Goal: Information Seeking & Learning: Find specific fact

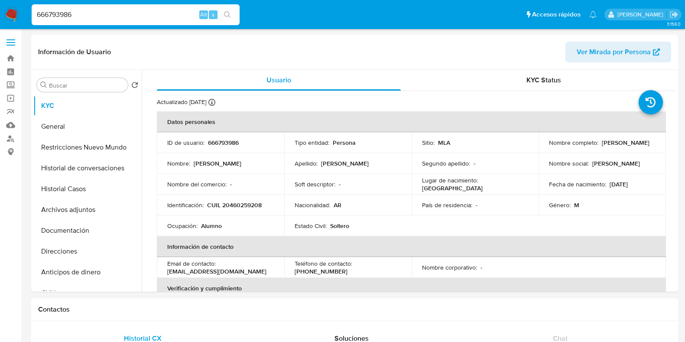
select select "10"
click at [18, 14] on nav "Pausado Ver notificaciones 666793986 Alt s Accesos rápidos Presiona las siguien…" at bounding box center [342, 14] width 685 height 29
type input "2575528799"
select select "10"
paste input "2575528799"
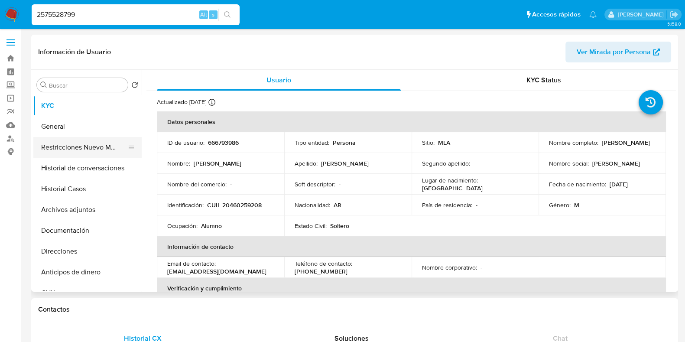
type input "2575528799"
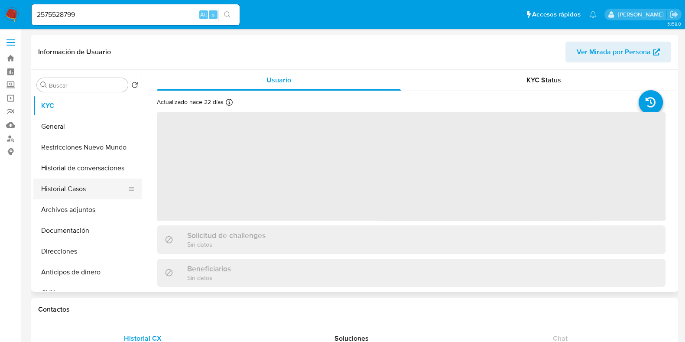
click at [84, 194] on button "Historial Casos" at bounding box center [83, 188] width 101 height 21
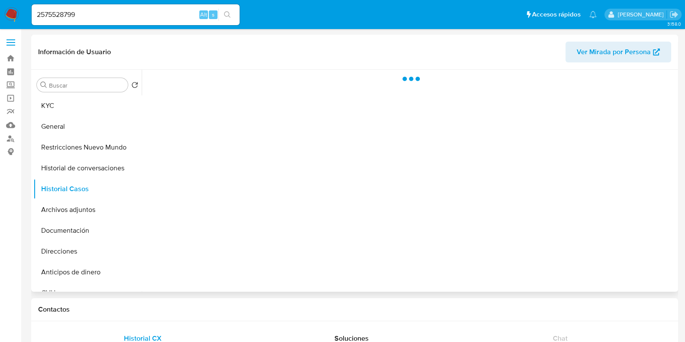
select select "10"
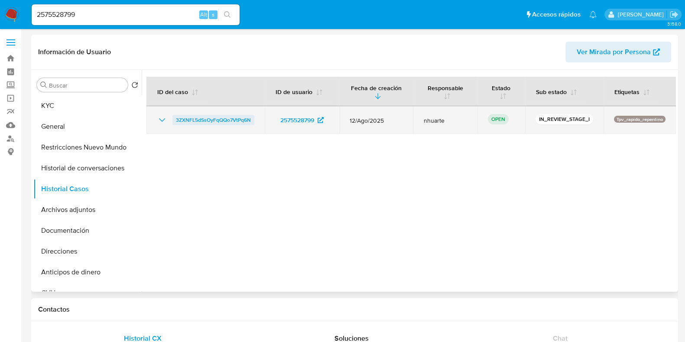
click at [242, 118] on span "3ZXNFL5dSsOyFqQQo7VtPq6N" at bounding box center [213, 120] width 75 height 10
click at [218, 124] on span "3ZXNFL5dSsOyFqQQo7VtPq6N" at bounding box center [213, 120] width 75 height 10
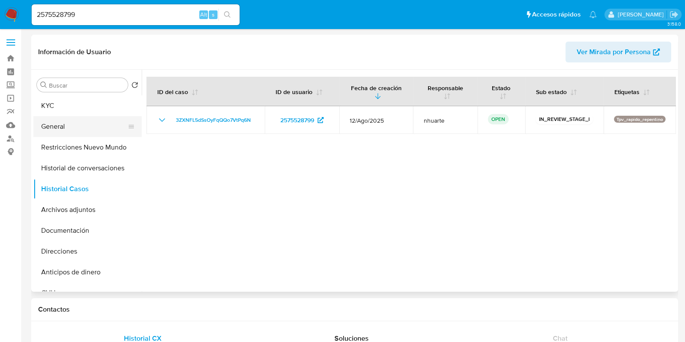
click at [93, 120] on button "General" at bounding box center [83, 126] width 101 height 21
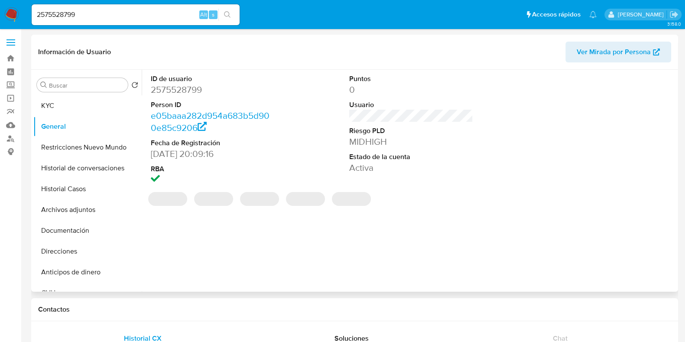
click at [182, 88] on dd "2575528799" at bounding box center [213, 90] width 124 height 12
copy dd "2575528799"
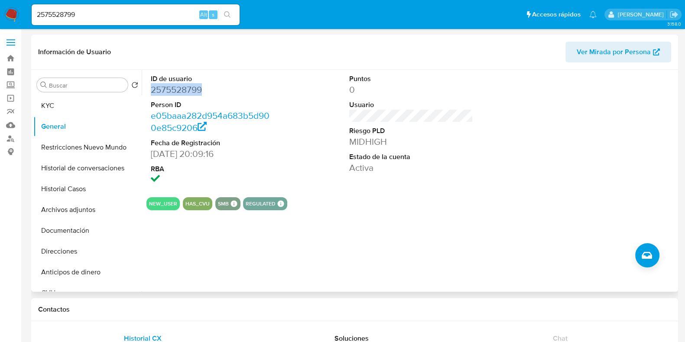
copy dd "2575528799"
click at [64, 107] on button "KYC" at bounding box center [83, 105] width 101 height 21
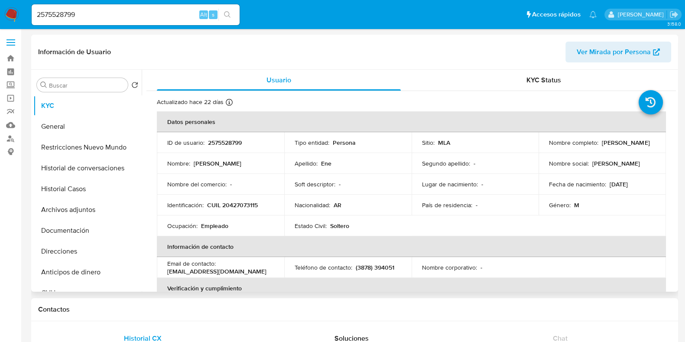
click at [240, 203] on p "CUIL 20427073115" at bounding box center [232, 205] width 51 height 8
click at [241, 203] on p "CUIL 20427073115" at bounding box center [232, 205] width 51 height 8
copy p "20427073115"
click at [69, 232] on button "Documentación" at bounding box center [83, 230] width 101 height 21
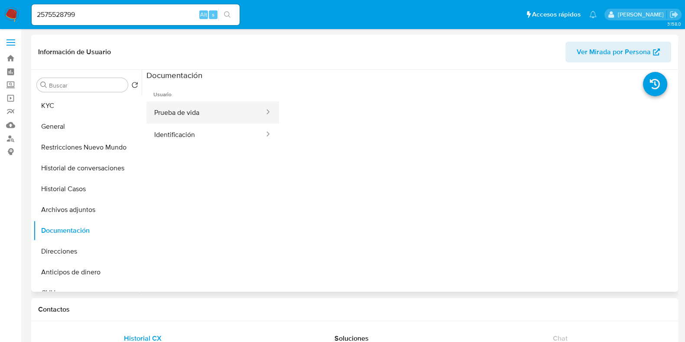
click at [214, 118] on button "Prueba de vida" at bounding box center [205, 112] width 119 height 22
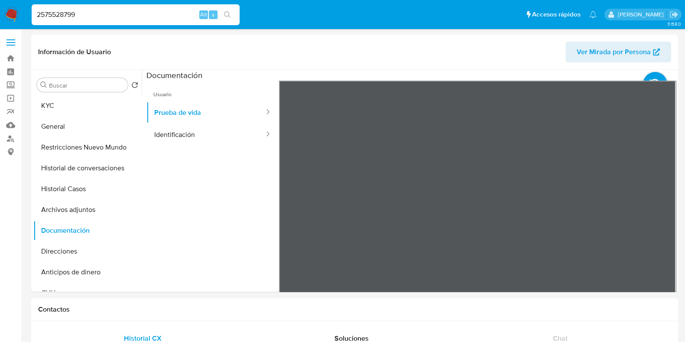
drag, startPoint x: 107, startPoint y: 13, endPoint x: 5, endPoint y: 6, distance: 102.5
click at [4, 7] on nav "Pausado Ver notificaciones 2575528799 Alt s Accesos rápidos Presiona las siguie…" at bounding box center [342, 14] width 685 height 29
paste input "07843187"
type input "2507843187"
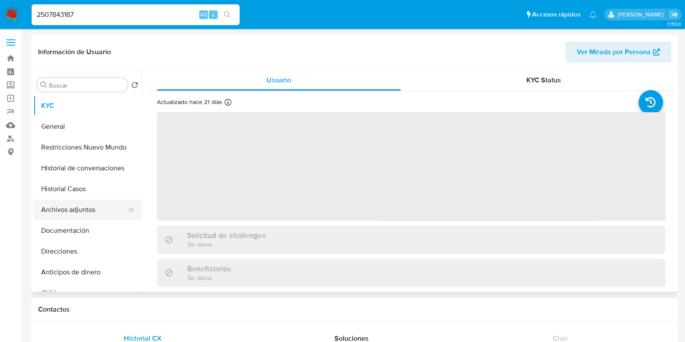
click at [99, 212] on button "Archivos adjuntos" at bounding box center [83, 209] width 101 height 21
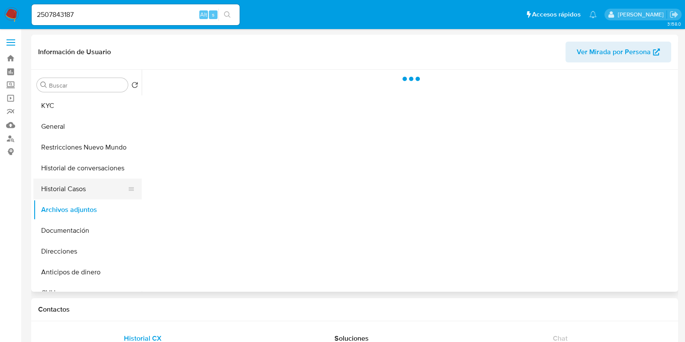
click at [94, 194] on button "Historial Casos" at bounding box center [83, 188] width 101 height 21
select select "10"
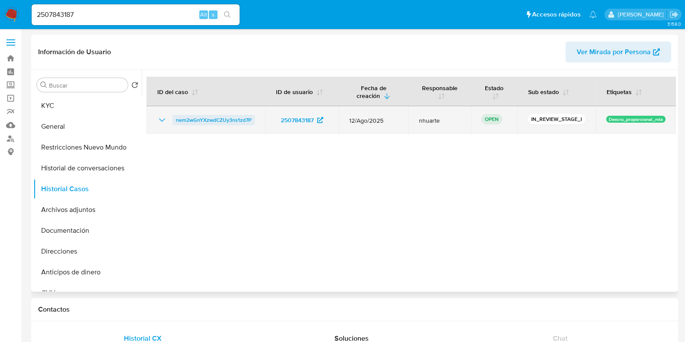
click at [188, 120] on span "nem2wGnYXzwdCZUy3ns1zd7P" at bounding box center [213, 120] width 75 height 10
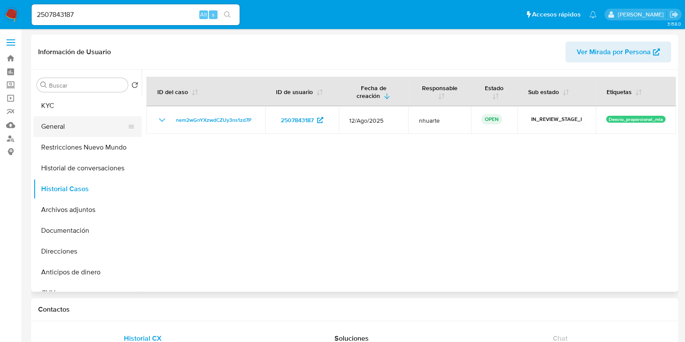
click at [70, 132] on button "General" at bounding box center [83, 126] width 101 height 21
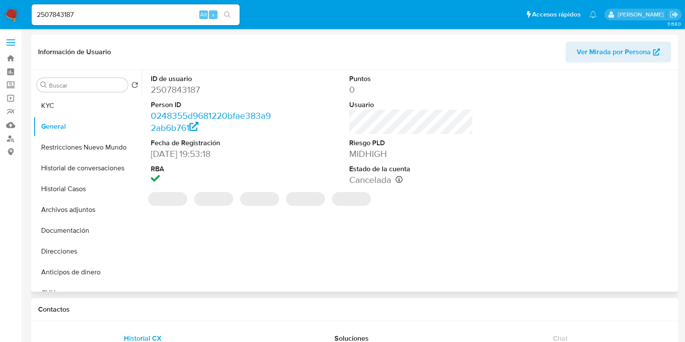
click at [191, 92] on dd "2507843187" at bounding box center [213, 90] width 124 height 12
copy dd "2507843187"
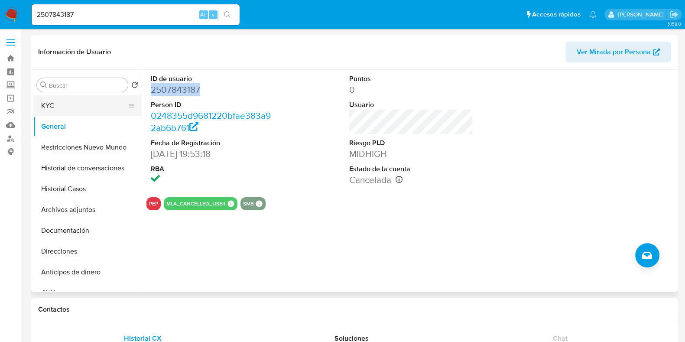
drag, startPoint x: 81, startPoint y: 107, endPoint x: 88, endPoint y: 110, distance: 7.9
click at [81, 107] on button "KYC" at bounding box center [83, 105] width 101 height 21
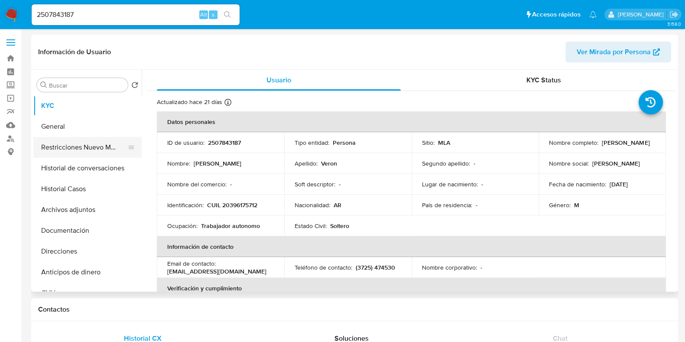
click at [102, 151] on button "Restricciones Nuevo Mundo" at bounding box center [83, 147] width 101 height 21
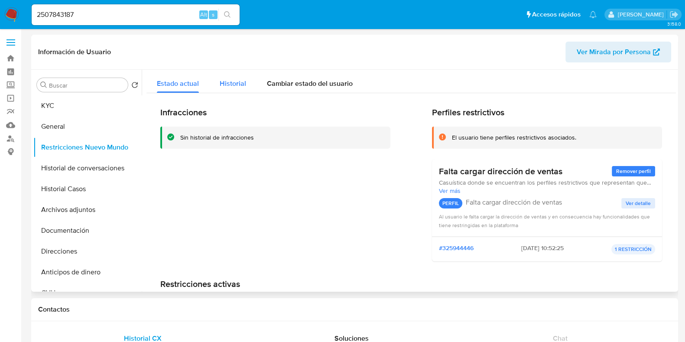
click at [229, 83] on span "Historial" at bounding box center [233, 83] width 26 height 10
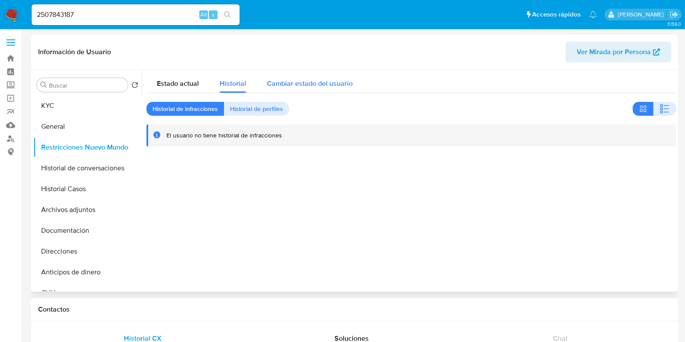
click at [291, 81] on span "Cambiar estado del usuario" at bounding box center [310, 83] width 86 height 10
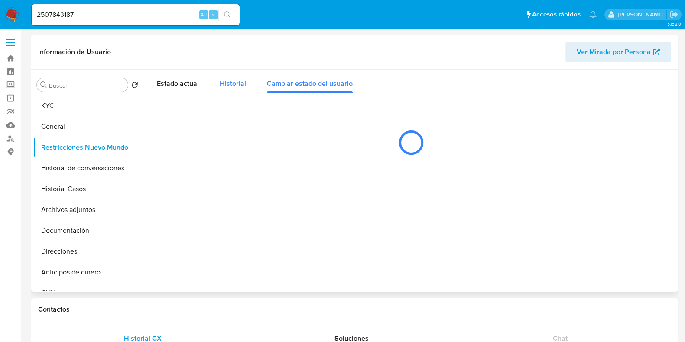
click at [230, 81] on span "Historial" at bounding box center [233, 83] width 26 height 10
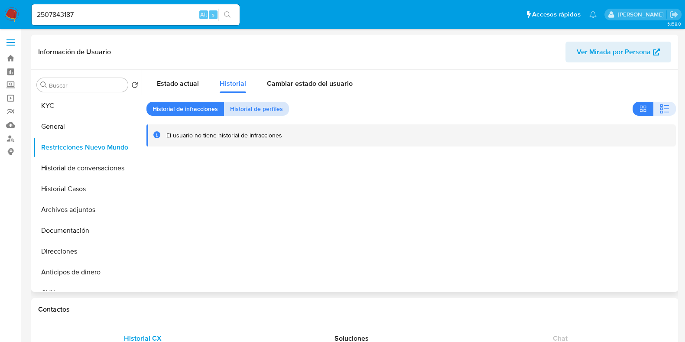
click at [256, 104] on span "Historial de perfiles" at bounding box center [256, 109] width 53 height 12
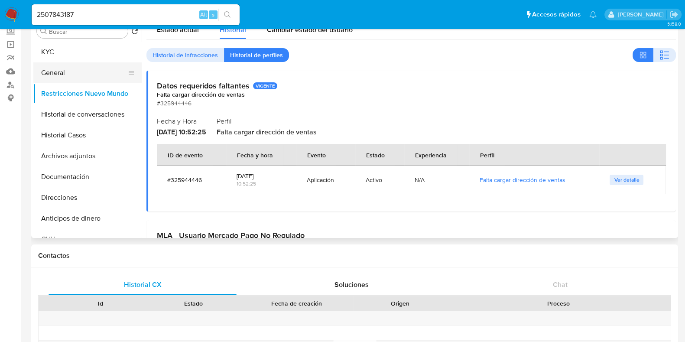
click at [71, 71] on button "General" at bounding box center [83, 72] width 101 height 21
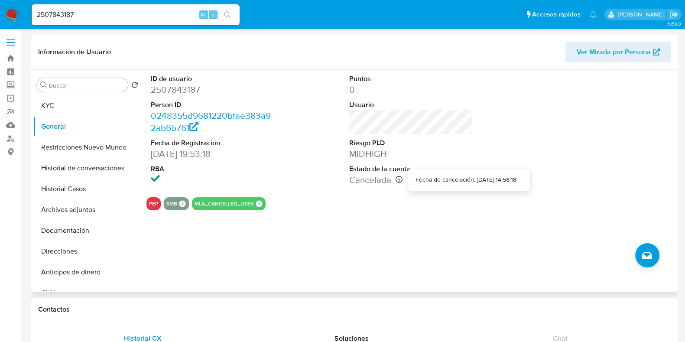
click at [396, 180] on icon at bounding box center [398, 179] width 7 height 7
click at [47, 224] on button "Documentación" at bounding box center [83, 230] width 101 height 21
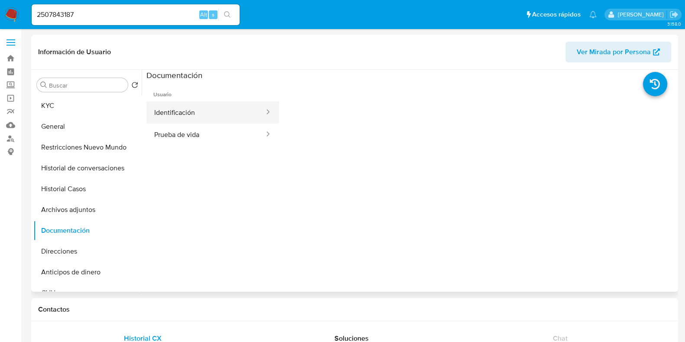
click at [174, 115] on button "Identificación" at bounding box center [205, 112] width 119 height 22
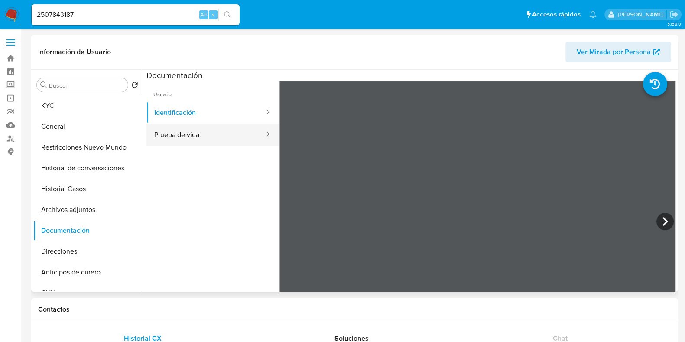
click at [190, 134] on button "Prueba de vida" at bounding box center [205, 134] width 119 height 22
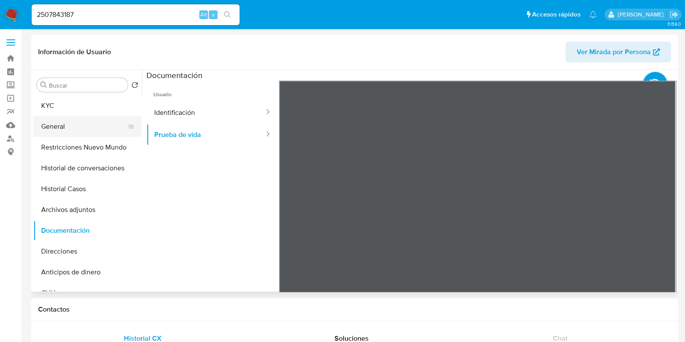
click at [60, 128] on button "General" at bounding box center [83, 126] width 101 height 21
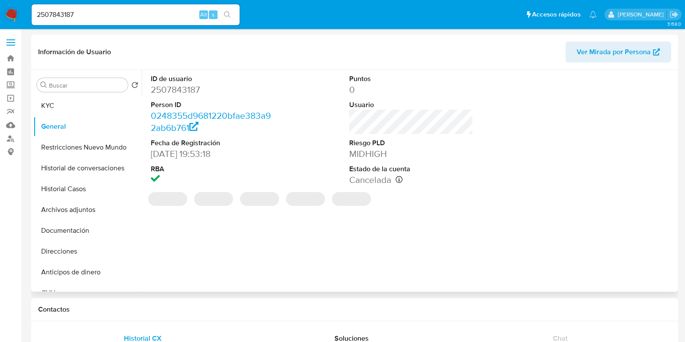
click at [180, 90] on dd "2507843187" at bounding box center [213, 90] width 124 height 12
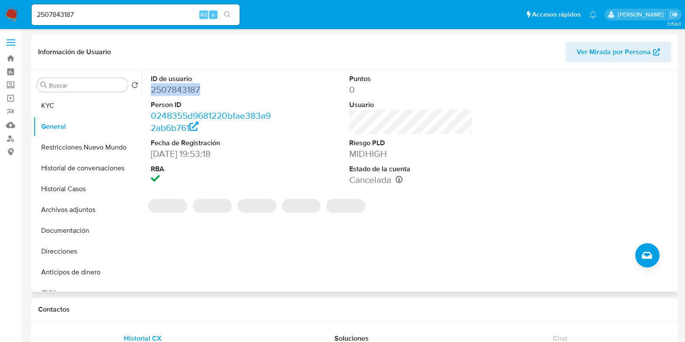
copy dd "2507843187"
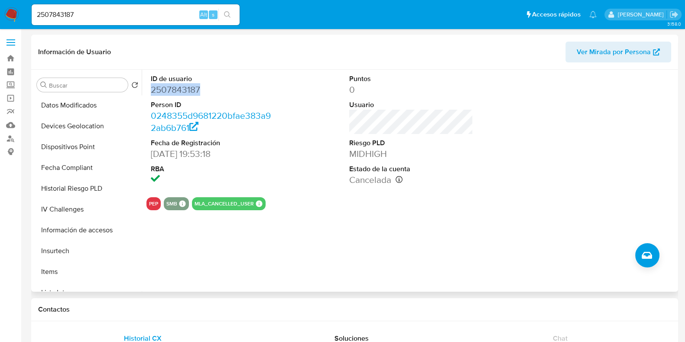
scroll to position [325, 0]
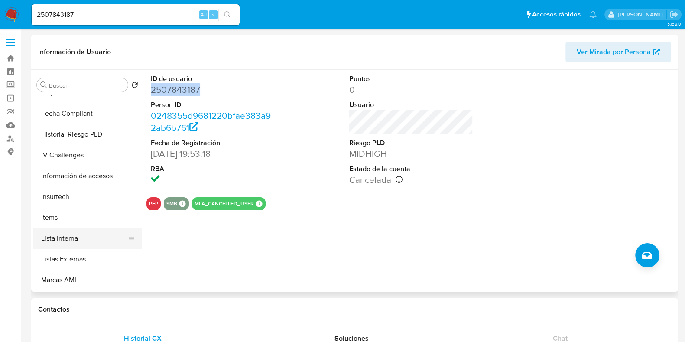
click at [92, 235] on button "Lista Interna" at bounding box center [83, 238] width 101 height 21
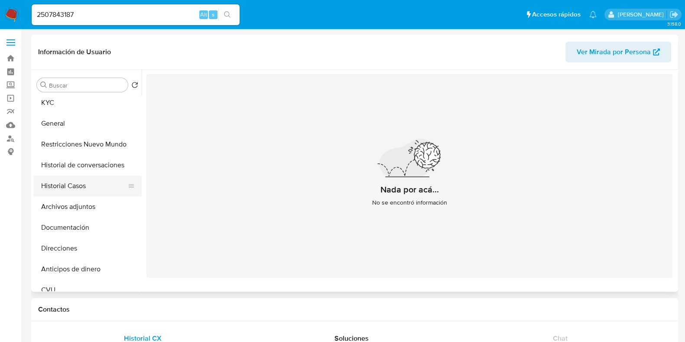
scroll to position [0, 0]
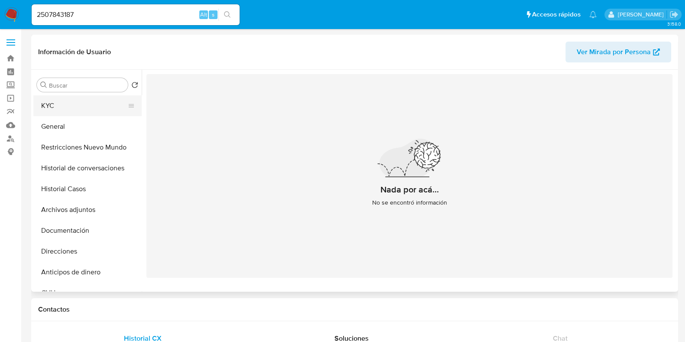
click at [65, 99] on button "KYC" at bounding box center [83, 105] width 101 height 21
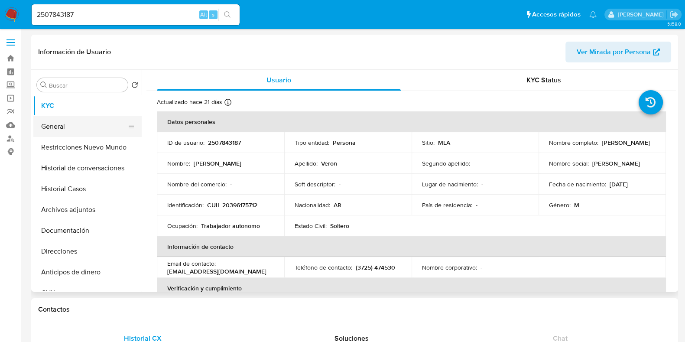
click at [93, 131] on button "General" at bounding box center [83, 126] width 101 height 21
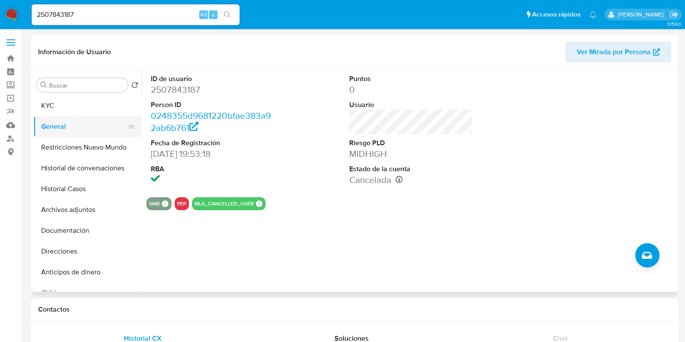
click at [74, 116] on button "General" at bounding box center [83, 126] width 101 height 21
click at [75, 108] on button "KYC" at bounding box center [83, 105] width 101 height 21
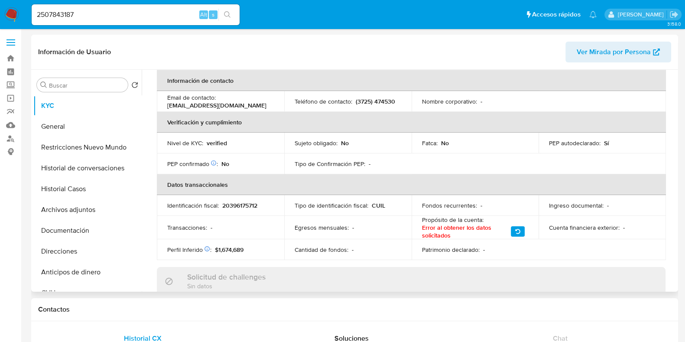
scroll to position [216, 0]
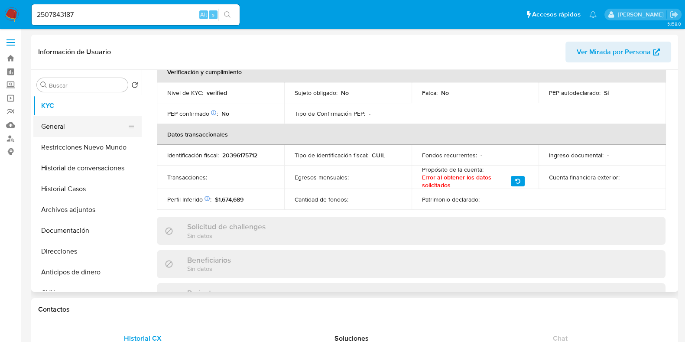
click at [77, 126] on button "General" at bounding box center [83, 126] width 101 height 21
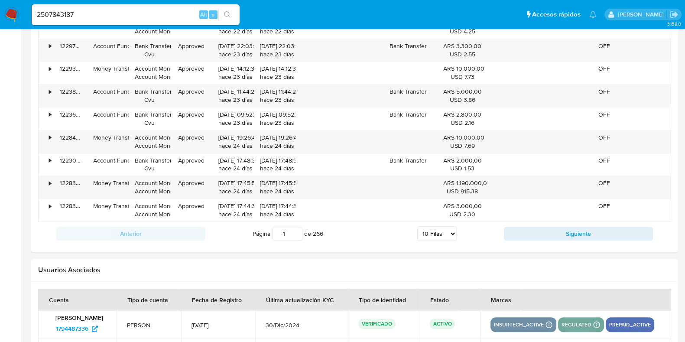
scroll to position [1017, 0]
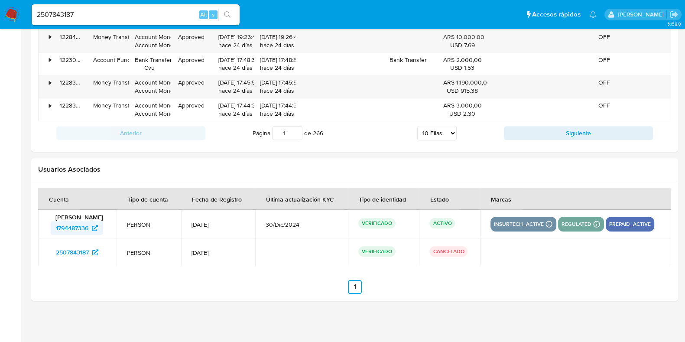
click at [84, 228] on span "1794487336" at bounding box center [72, 228] width 32 height 14
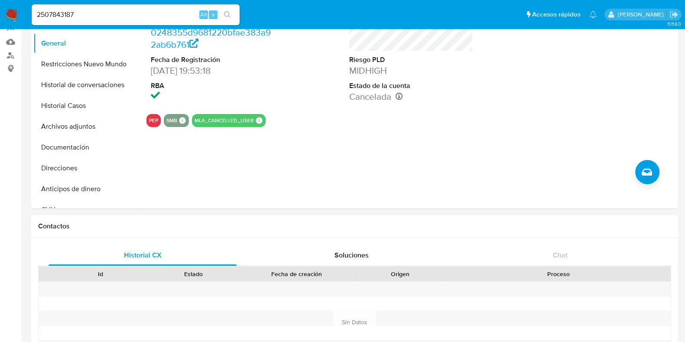
scroll to position [0, 0]
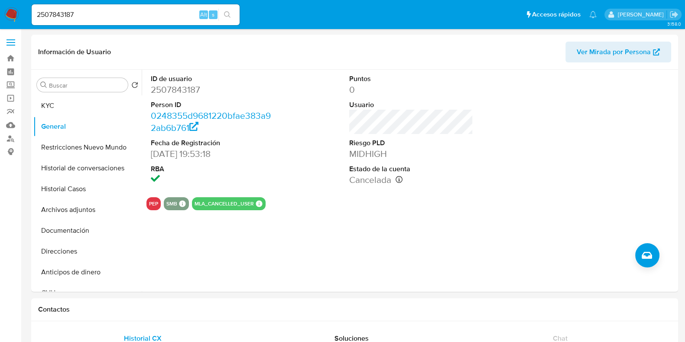
click at [161, 90] on dd "2507843187" at bounding box center [213, 90] width 124 height 12
copy dd "2507843187"
click at [90, 186] on button "Historial Casos" at bounding box center [83, 188] width 101 height 21
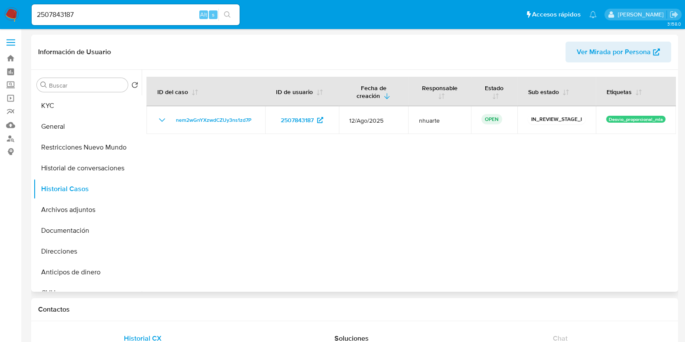
drag, startPoint x: 68, startPoint y: 126, endPoint x: 140, endPoint y: 118, distance: 72.4
click at [68, 126] on button "General" at bounding box center [87, 126] width 108 height 21
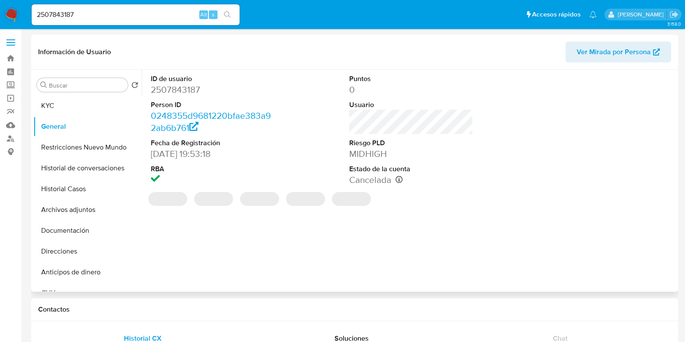
click at [186, 88] on dd "2507843187" at bounding box center [213, 90] width 124 height 12
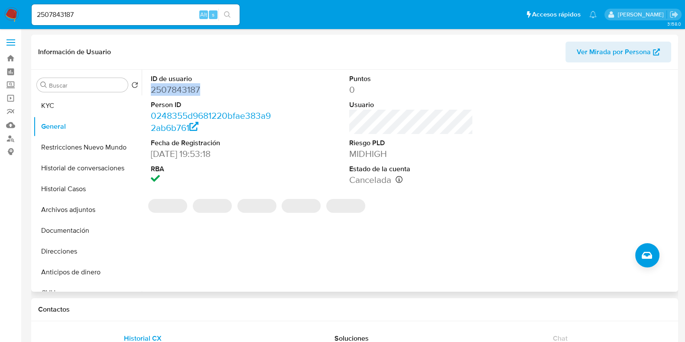
copy dd "2507843187"
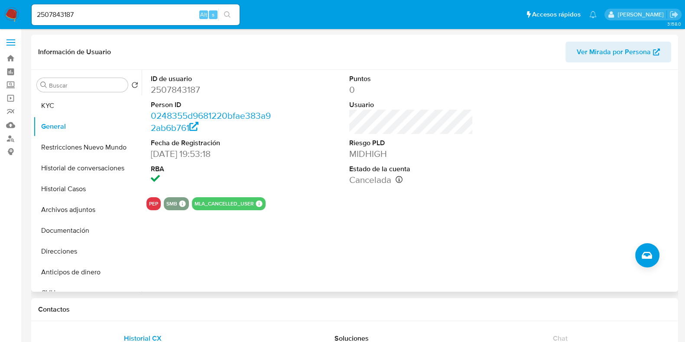
click at [83, 94] on div "Buscar Volver al orden por defecto KYC General Restricciones Nuevo Mundo Histor…" at bounding box center [87, 181] width 108 height 220
click at [87, 107] on button "KYC" at bounding box center [83, 105] width 101 height 21
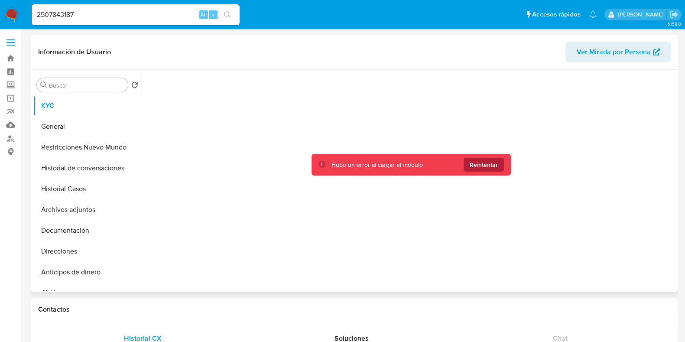
click at [472, 168] on span "Reintentar" at bounding box center [483, 165] width 28 height 14
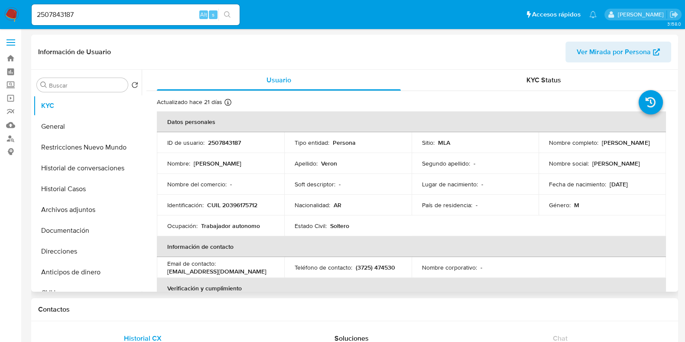
click at [233, 202] on p "CUIL 20396175712" at bounding box center [232, 205] width 50 height 8
copy p "20396175712"
click at [81, 195] on button "Historial Casos" at bounding box center [83, 188] width 101 height 21
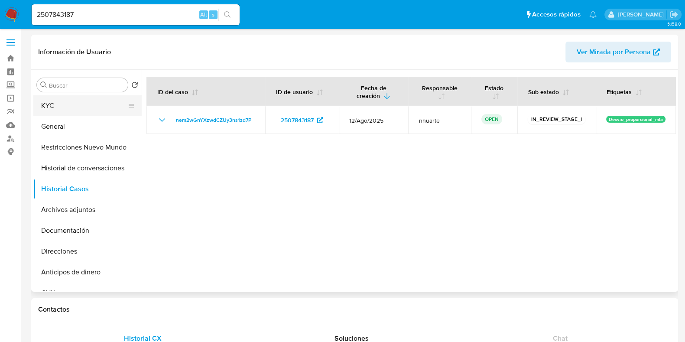
click at [91, 110] on button "KYC" at bounding box center [83, 105] width 101 height 21
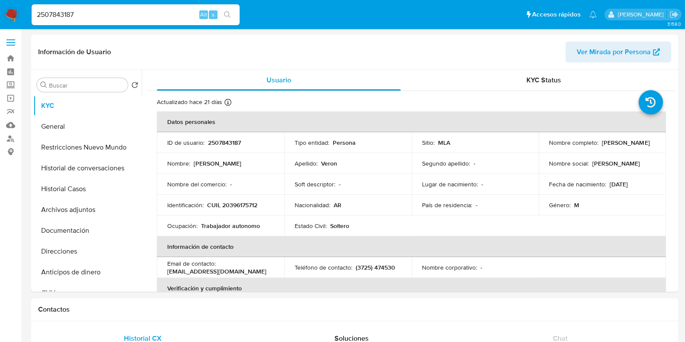
drag, startPoint x: 88, startPoint y: 15, endPoint x: 10, endPoint y: 14, distance: 78.8
click at [10, 14] on nav "Pausado Ver notificaciones 2507843187 Alt s Accesos rápidos Presiona las siguie…" at bounding box center [342, 14] width 685 height 29
paste input "1118863916"
type input "1118863916"
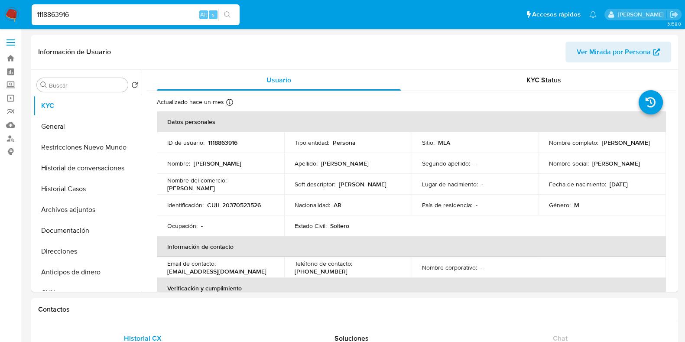
select select "10"
click at [94, 128] on button "General" at bounding box center [83, 126] width 101 height 21
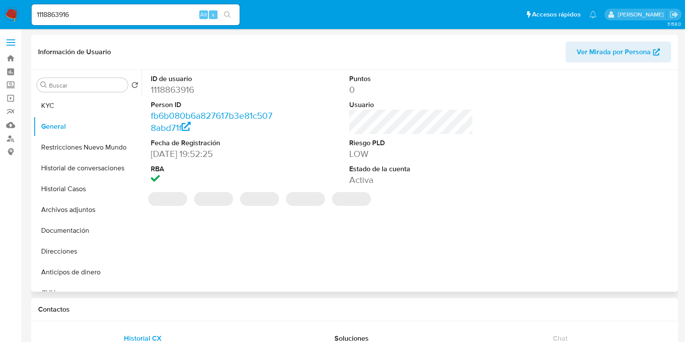
click at [184, 89] on dd "1118863916" at bounding box center [213, 90] width 124 height 12
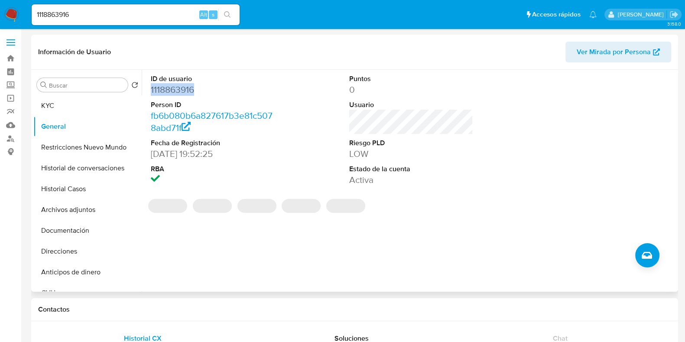
copy dd "1118863916"
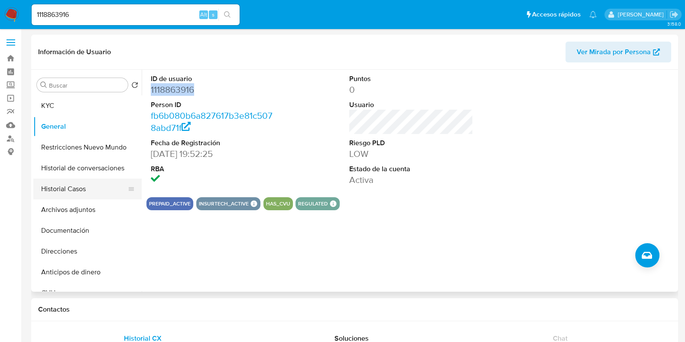
click at [94, 186] on button "Historial Casos" at bounding box center [83, 188] width 101 height 21
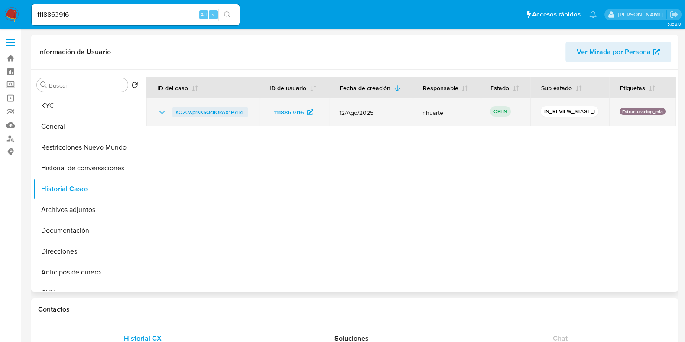
click at [210, 117] on span "sO20wprKK5QcIlOkAX1P7LkT" at bounding box center [210, 112] width 68 height 10
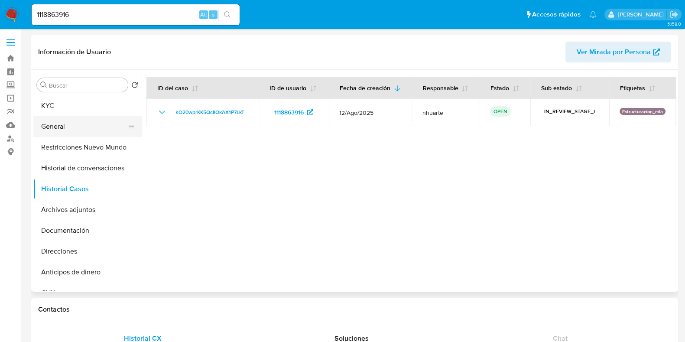
click at [73, 125] on button "General" at bounding box center [83, 126] width 101 height 21
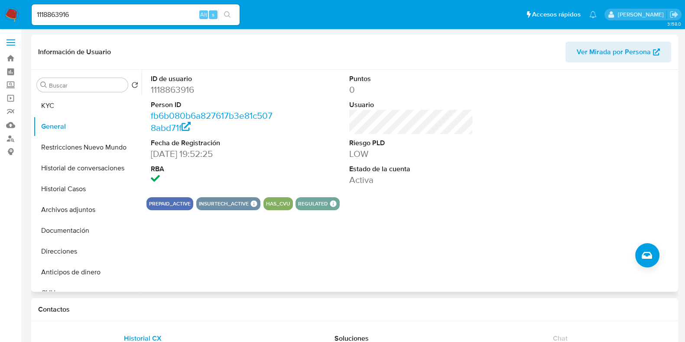
click at [167, 90] on dd "1118863916" at bounding box center [213, 90] width 124 height 12
click at [95, 99] on button "KYC" at bounding box center [83, 105] width 101 height 21
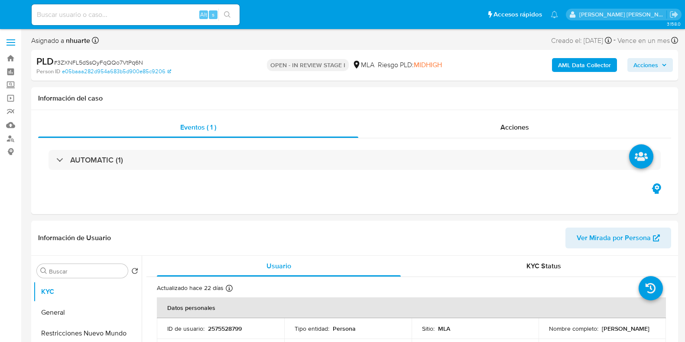
select select "10"
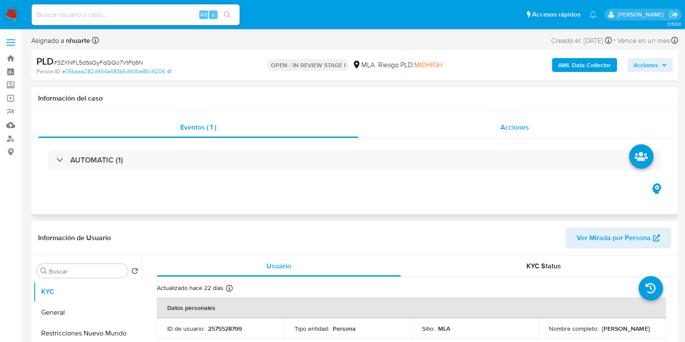
click at [517, 126] on span "Acciones" at bounding box center [514, 127] width 29 height 10
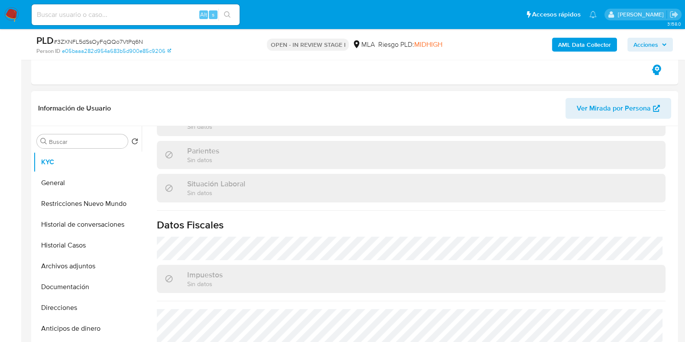
scroll to position [466, 0]
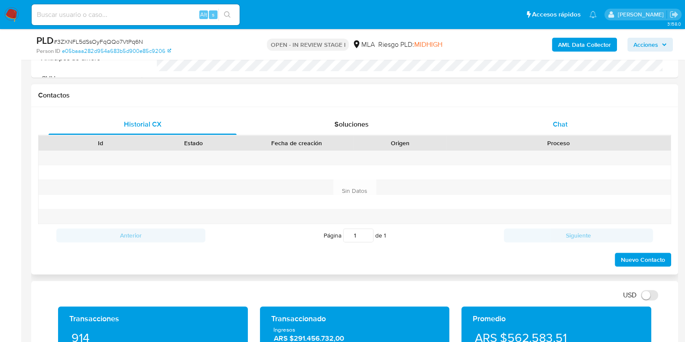
click at [561, 123] on span "Chat" at bounding box center [559, 124] width 15 height 10
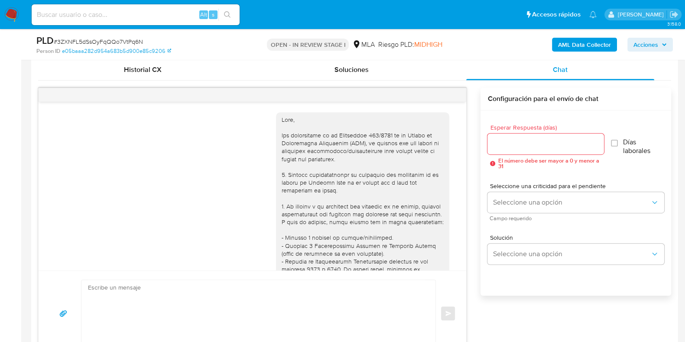
scroll to position [512, 0]
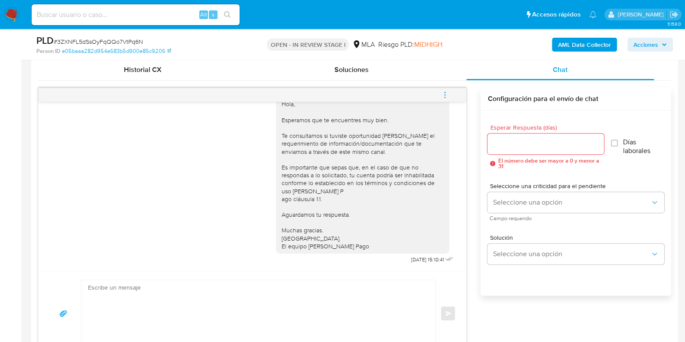
click at [447, 92] on icon "menu-action" at bounding box center [445, 95] width 8 height 8
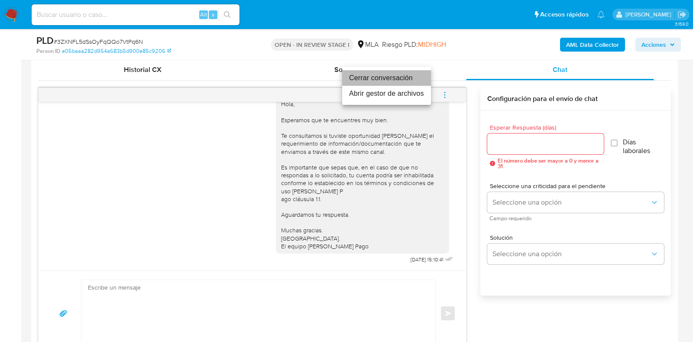
click at [398, 75] on li "Cerrar conversación" at bounding box center [386, 78] width 89 height 16
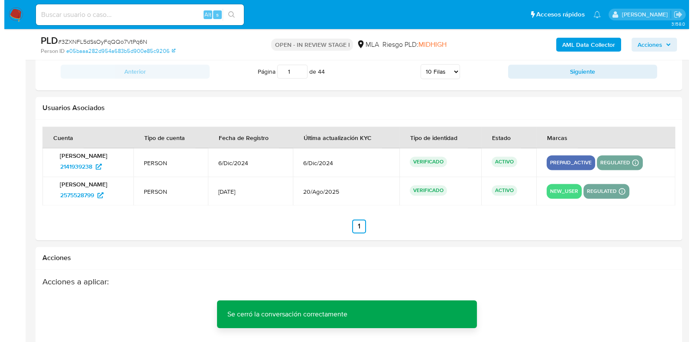
scroll to position [1621, 0]
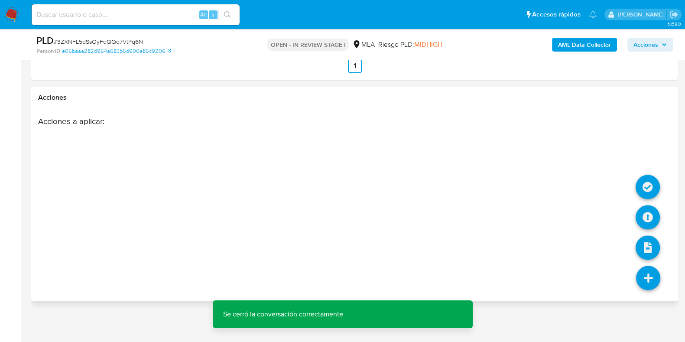
click at [642, 267] on icon at bounding box center [648, 277] width 24 height 24
click at [652, 216] on icon at bounding box center [647, 217] width 24 height 24
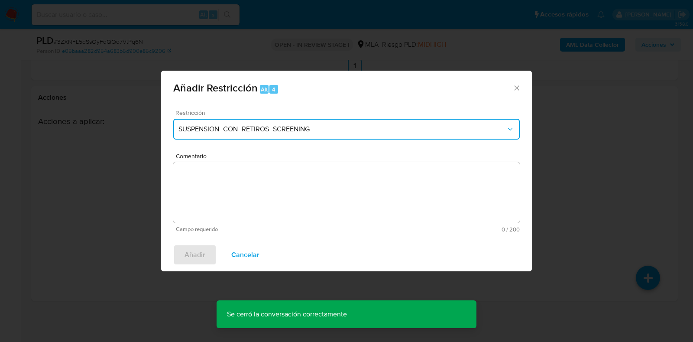
click at [300, 133] on button "SUSPENSION_CON_RETIROS_SCREENING" at bounding box center [346, 129] width 346 height 21
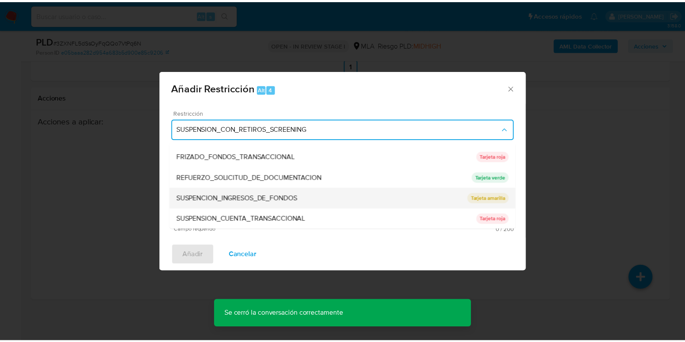
scroll to position [184, 0]
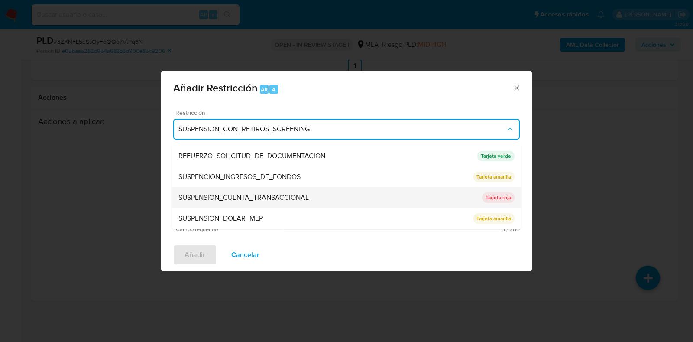
click at [290, 198] on span "SUSPENSION_CUENTA_TRANSACCIONAL" at bounding box center [243, 198] width 130 height 9
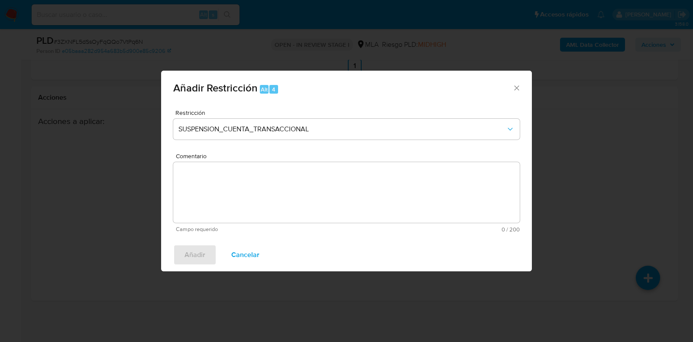
click at [292, 205] on textarea "Comentario" at bounding box center [346, 192] width 346 height 61
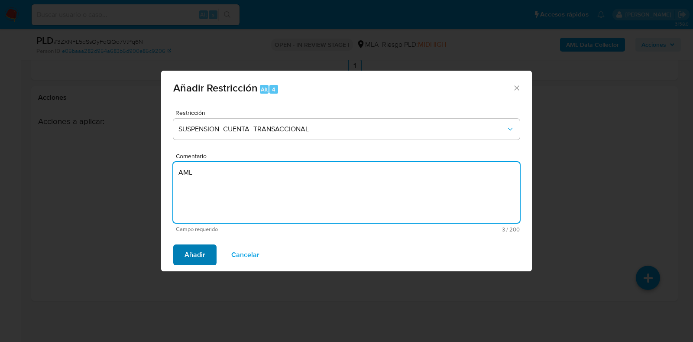
type textarea "AML"
click at [200, 256] on span "Añadir" at bounding box center [194, 254] width 21 height 19
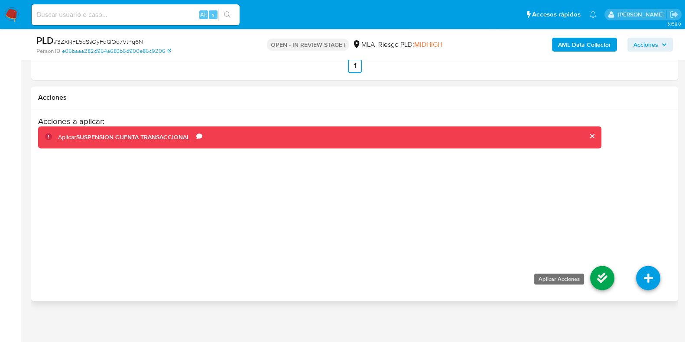
click at [602, 272] on icon at bounding box center [602, 277] width 24 height 24
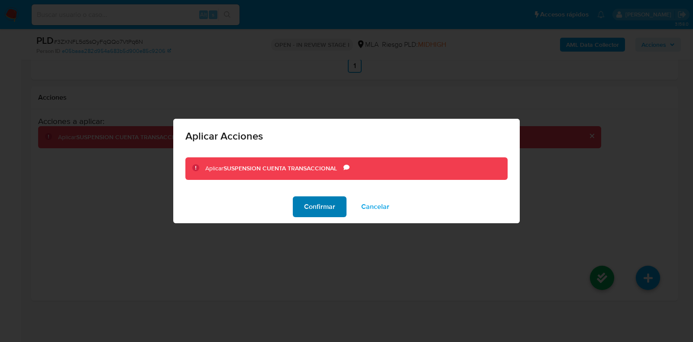
click at [331, 206] on span "Confirmar" at bounding box center [319, 206] width 31 height 19
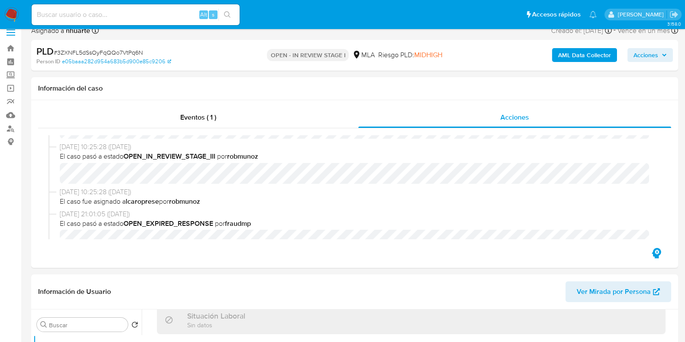
scroll to position [0, 0]
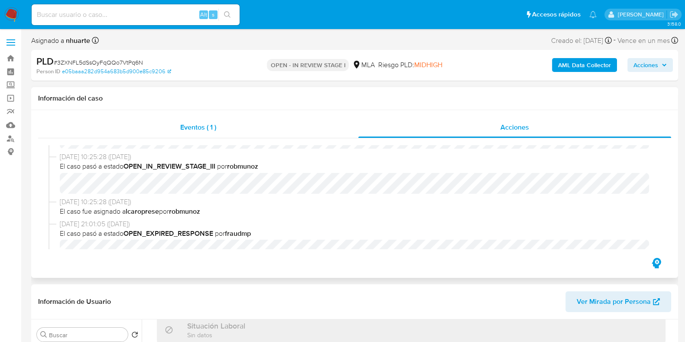
click at [221, 131] on div "Eventos ( 1 )" at bounding box center [198, 127] width 320 height 21
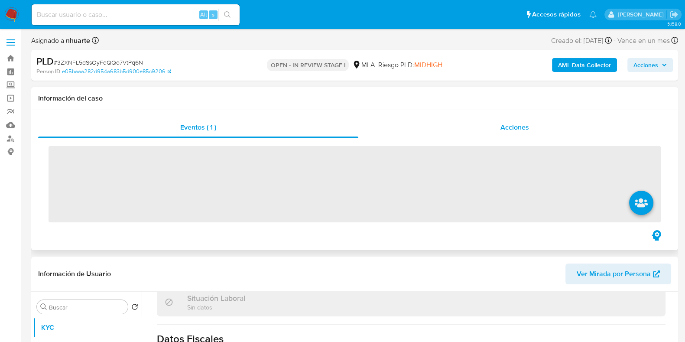
click at [526, 128] on span "Acciones" at bounding box center [514, 127] width 29 height 10
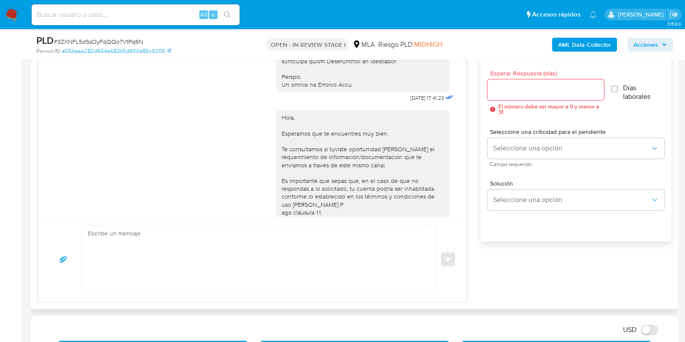
scroll to position [420, 0]
drag, startPoint x: 389, startPoint y: 115, endPoint x: 416, endPoint y: 115, distance: 27.3
copy span "18/08/2025"
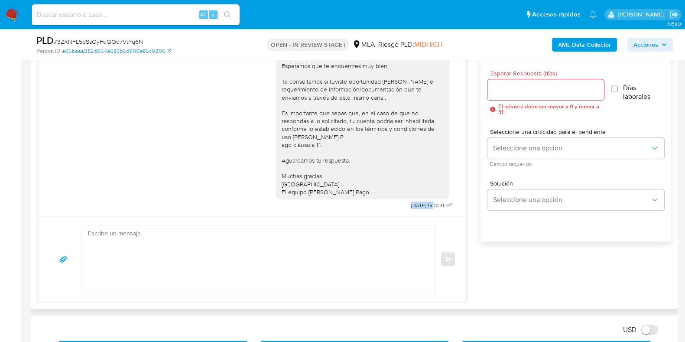
drag, startPoint x: 390, startPoint y: 207, endPoint x: 417, endPoint y: 207, distance: 26.8
click at [417, 207] on span "22/08/2025 15:10:41" at bounding box center [426, 205] width 33 height 7
copy span "22/08/2025"
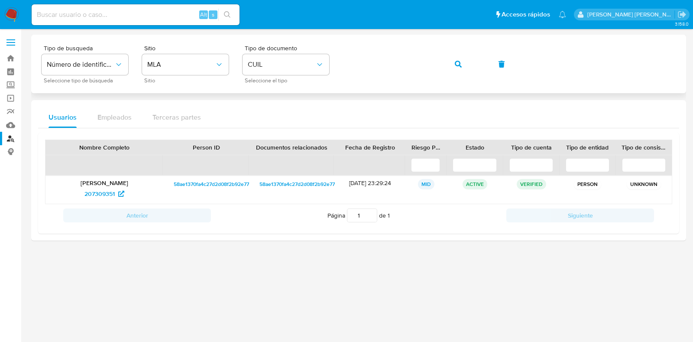
click at [334, 63] on div "Tipo de busqueda Número de identificación Seleccione tipo de búsqueda Sitio MLA…" at bounding box center [359, 64] width 634 height 38
click at [160, 12] on input at bounding box center [136, 14] width 208 height 11
paste input "noDkGnRIVt4PkWASo2TlHTRM"
type input "noDkGnRIVt4PkWASo2TlHTRM"
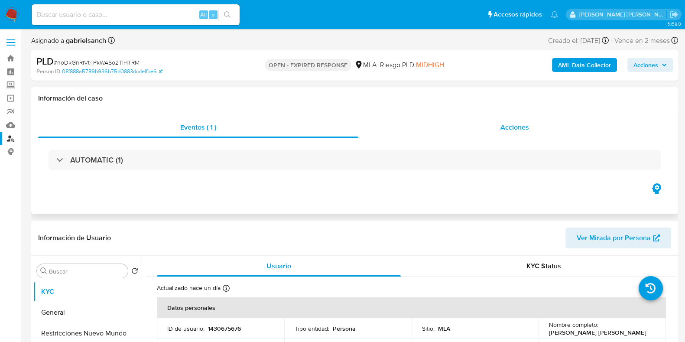
select select "10"
click at [518, 126] on span "Acciones" at bounding box center [514, 127] width 29 height 10
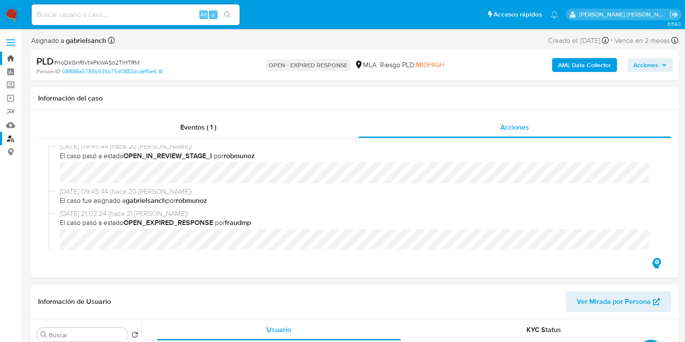
drag, startPoint x: 9, startPoint y: 58, endPoint x: 17, endPoint y: 61, distance: 8.5
click at [9, 58] on link "Bandeja" at bounding box center [51, 58] width 103 height 13
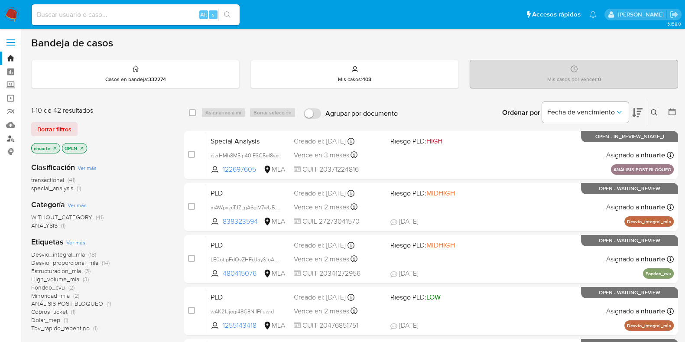
click at [11, 135] on link "Buscador de personas" at bounding box center [51, 138] width 103 height 13
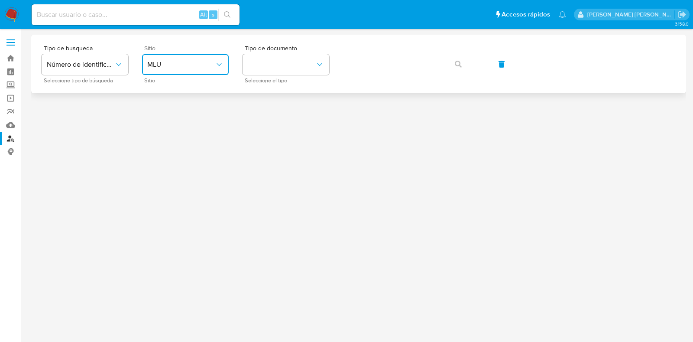
click at [186, 57] on button "MLU" at bounding box center [185, 64] width 87 height 21
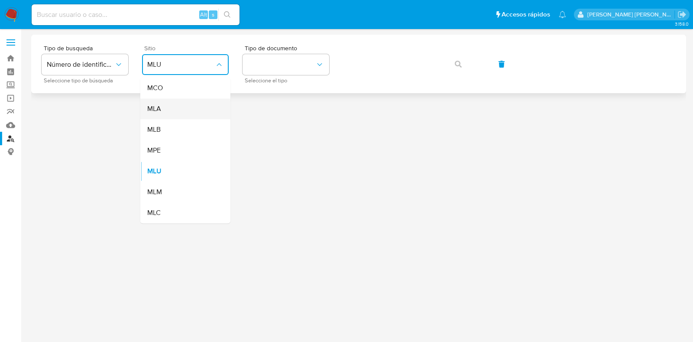
click at [181, 105] on div "MLA" at bounding box center [182, 108] width 71 height 21
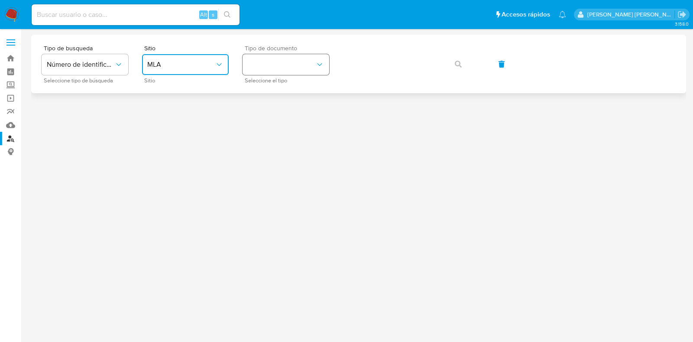
click at [294, 66] on button "identificationType" at bounding box center [285, 64] width 87 height 21
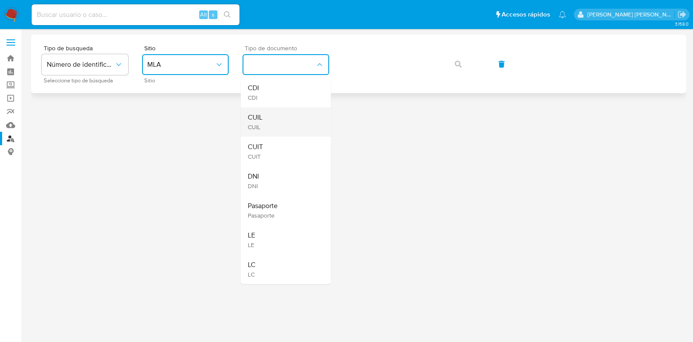
click at [296, 112] on div "CUIL CUIL" at bounding box center [283, 121] width 71 height 29
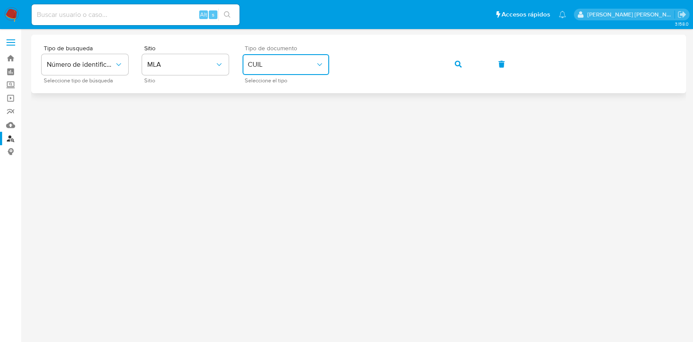
click at [459, 62] on icon "button" at bounding box center [458, 64] width 7 height 7
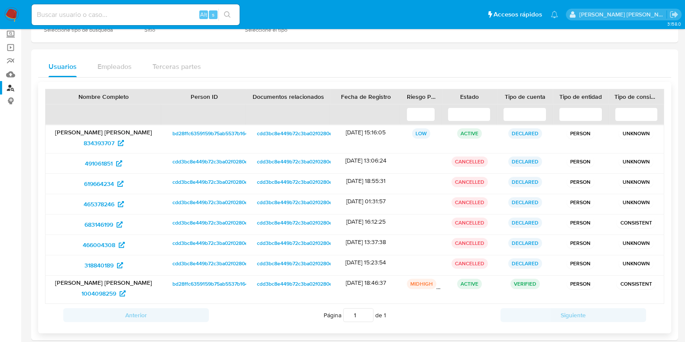
scroll to position [91, 0]
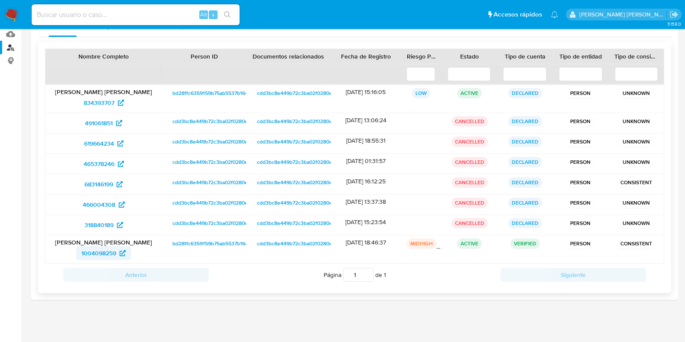
click at [121, 252] on icon at bounding box center [122, 253] width 6 height 6
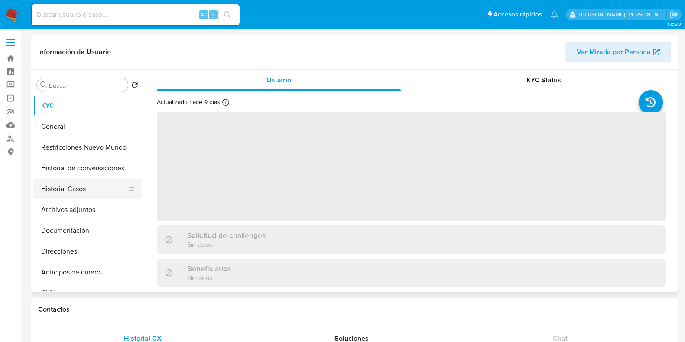
click at [91, 191] on button "Historial Casos" at bounding box center [83, 188] width 101 height 21
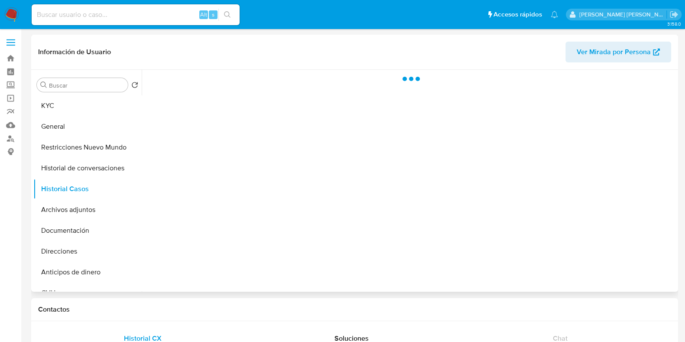
select select "10"
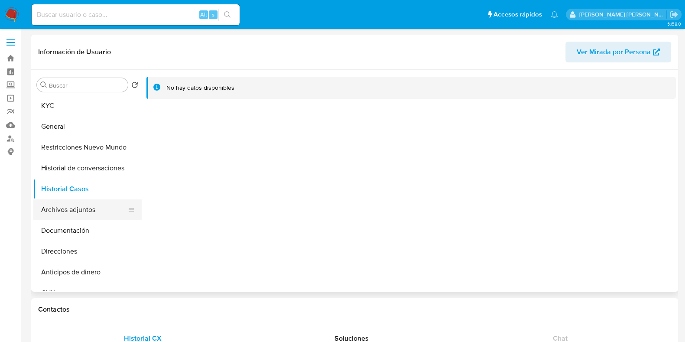
click at [78, 217] on button "Archivos adjuntos" at bounding box center [83, 209] width 101 height 21
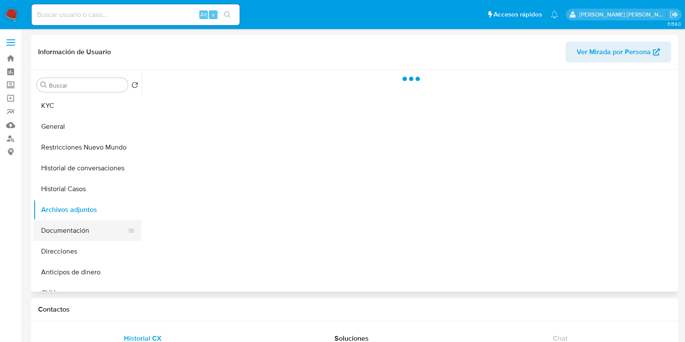
click at [63, 224] on button "Documentación" at bounding box center [83, 230] width 101 height 21
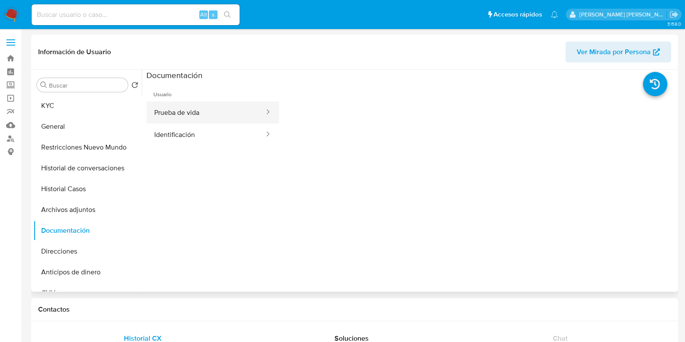
click at [207, 113] on button "Prueba de vida" at bounding box center [205, 112] width 119 height 22
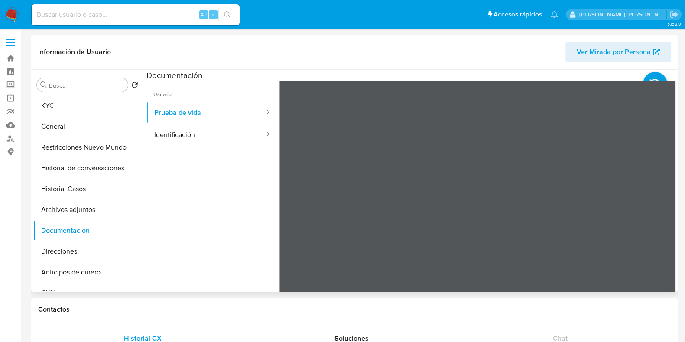
click at [182, 146] on ul "Usuario Prueba de vida Identificación" at bounding box center [212, 205] width 132 height 249
click at [185, 139] on button "Identificación" at bounding box center [205, 134] width 119 height 22
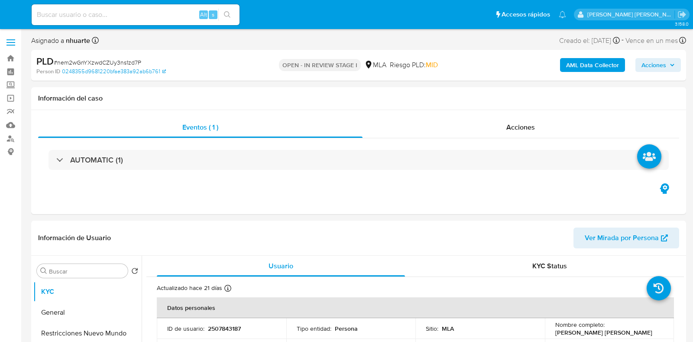
select select "10"
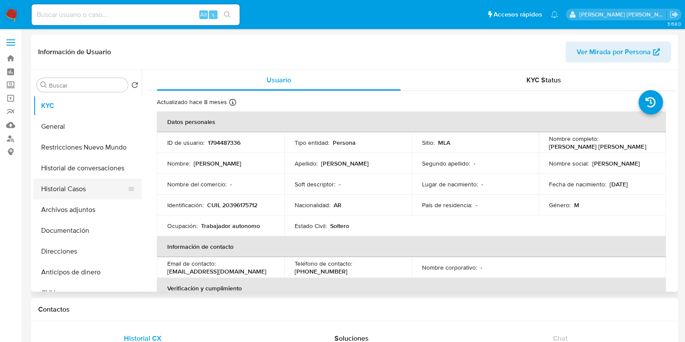
select select "10"
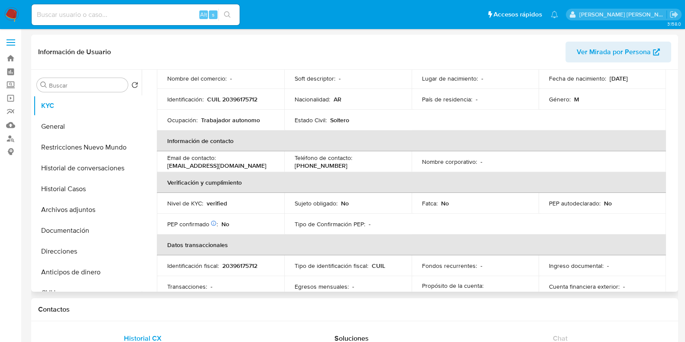
scroll to position [108, 0]
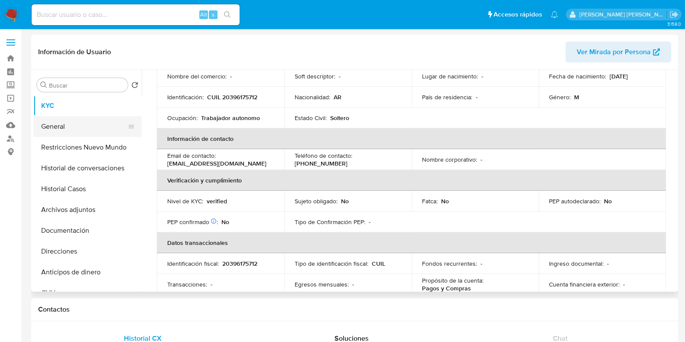
click at [84, 127] on button "General" at bounding box center [83, 126] width 101 height 21
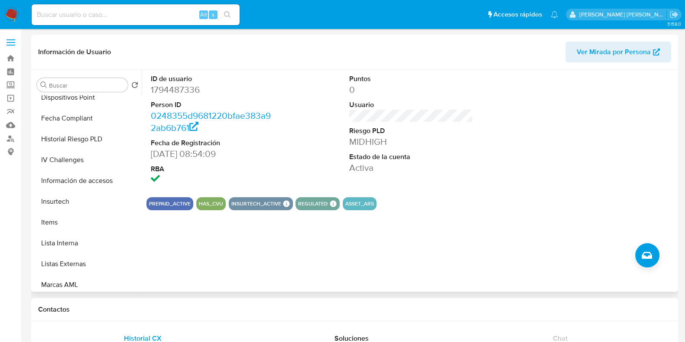
scroll to position [325, 0]
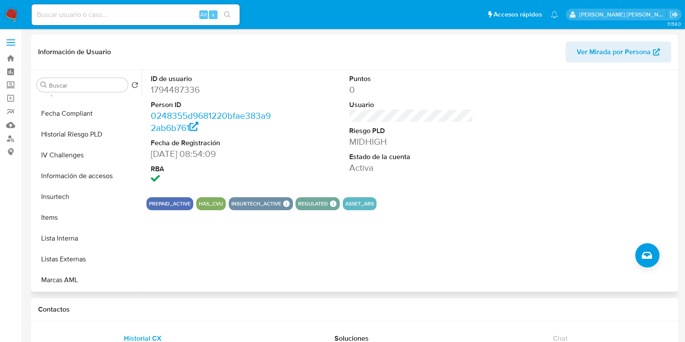
click at [78, 235] on button "Lista Interna" at bounding box center [87, 238] width 108 height 21
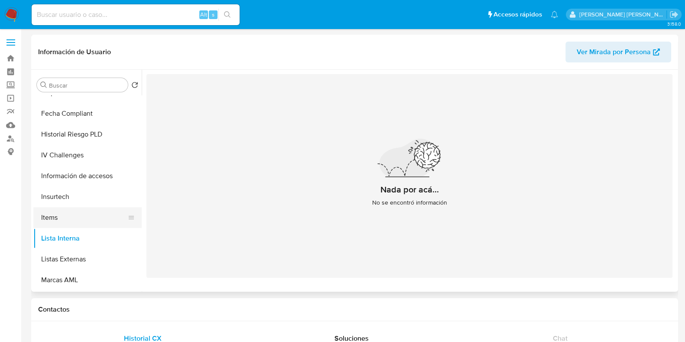
scroll to position [407, 0]
click at [78, 209] on button "Perfiles" at bounding box center [83, 217] width 101 height 21
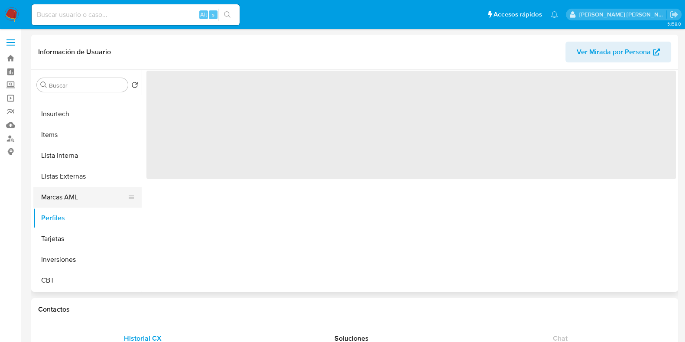
click at [78, 196] on button "Marcas AML" at bounding box center [83, 197] width 101 height 21
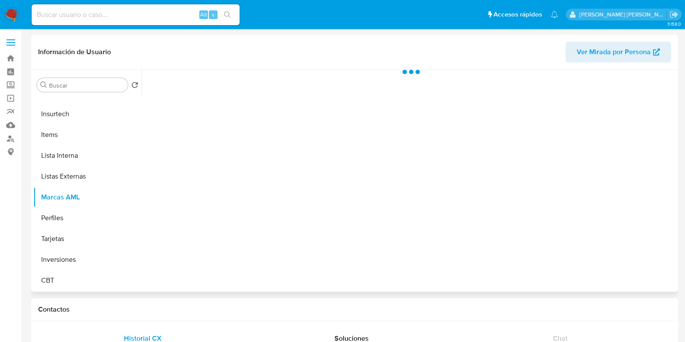
scroll to position [407, 0]
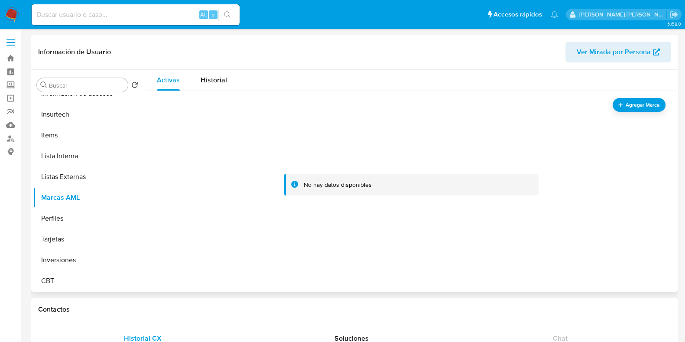
click at [215, 68] on div "Información de Usuario Ver Mirada por Persona" at bounding box center [354, 52] width 646 height 35
click at [216, 81] on span "Historial" at bounding box center [213, 80] width 26 height 10
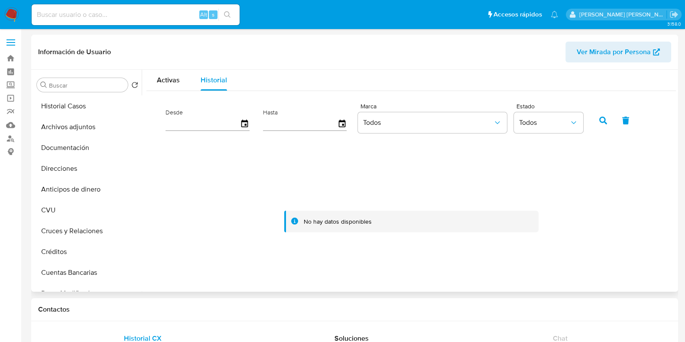
scroll to position [0, 0]
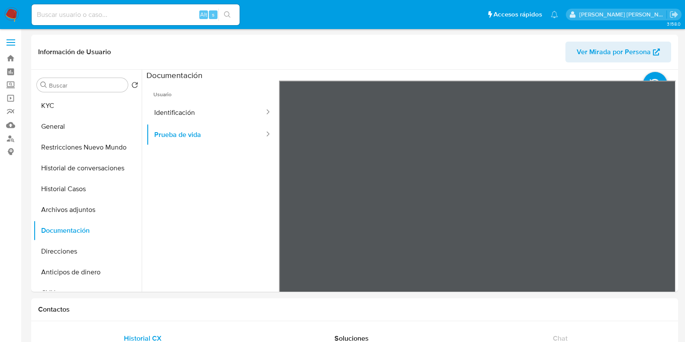
select select "10"
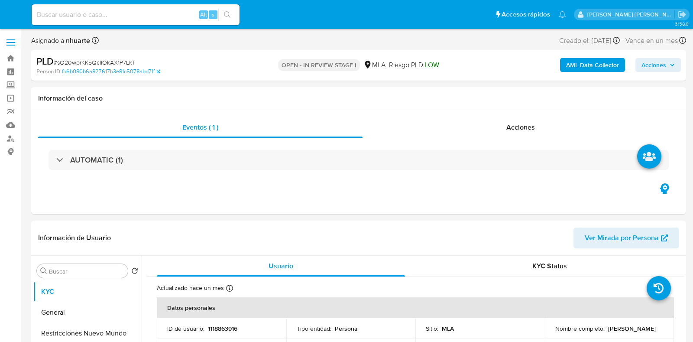
select select "10"
